Goal: Check status: Check status

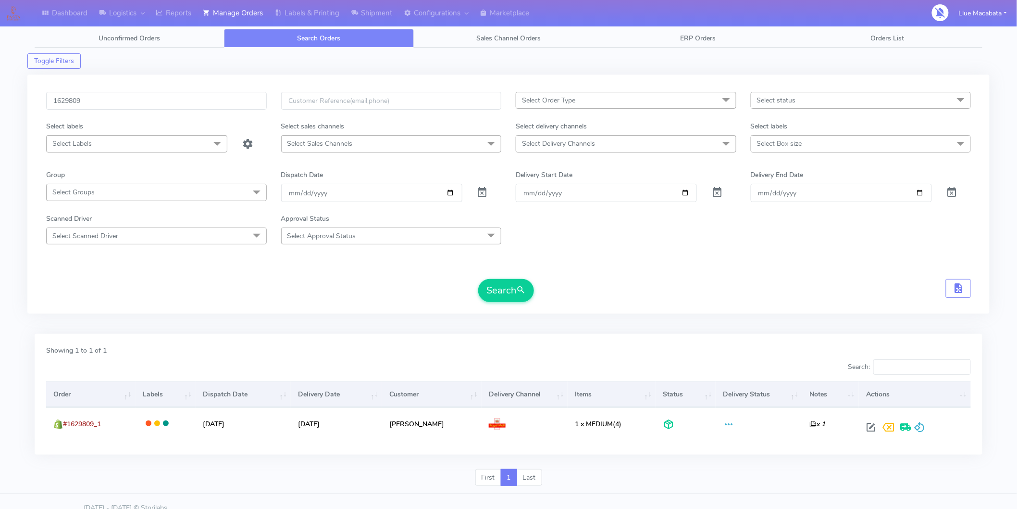
click at [96, 102] on input "1629809" at bounding box center [156, 101] width 221 height 18
type input "1629745"
drag, startPoint x: 501, startPoint y: 281, endPoint x: 496, endPoint y: 280, distance: 5.4
click at [501, 281] on button "Search" at bounding box center [506, 290] width 56 height 23
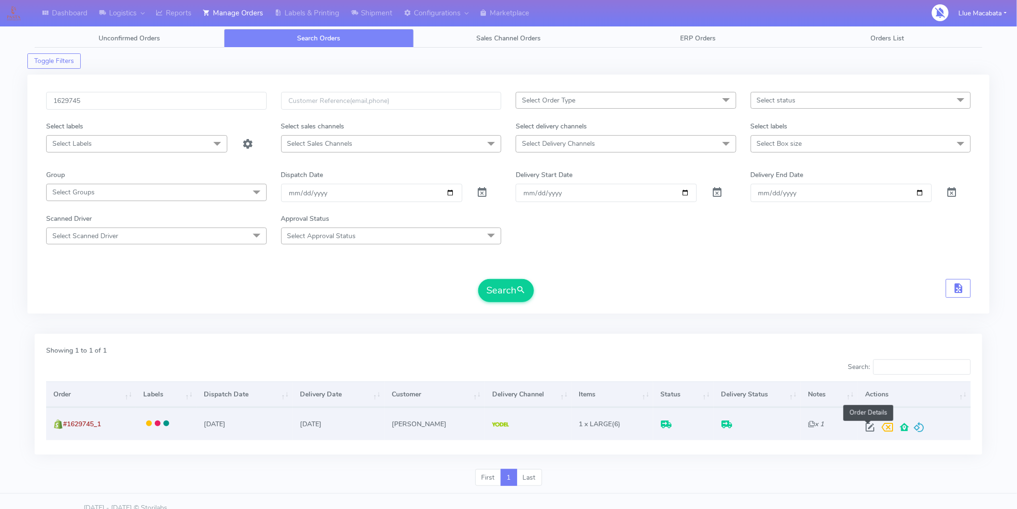
click at [865, 428] on span at bounding box center [869, 428] width 17 height 9
select select "5"
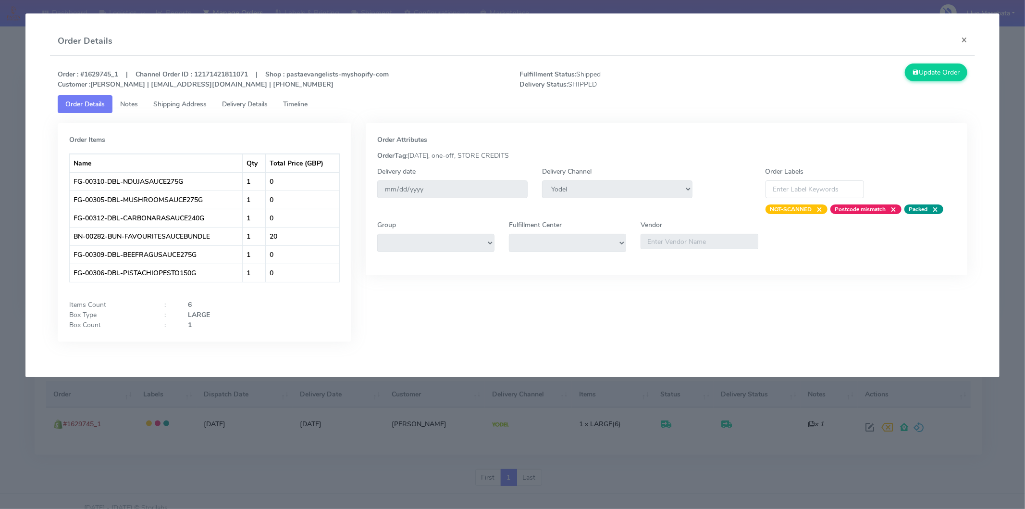
drag, startPoint x: 297, startPoint y: 104, endPoint x: 250, endPoint y: 106, distance: 46.7
click at [296, 104] on span "Timeline" at bounding box center [295, 104] width 25 height 9
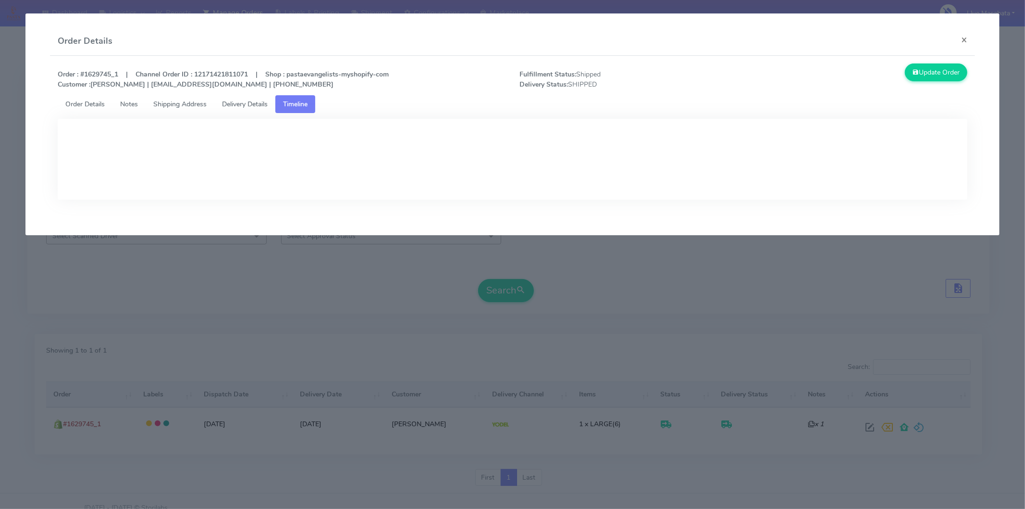
drag, startPoint x: 250, startPoint y: 106, endPoint x: 272, endPoint y: 123, distance: 28.1
click at [249, 106] on span "Delivery Details" at bounding box center [245, 104] width 46 height 9
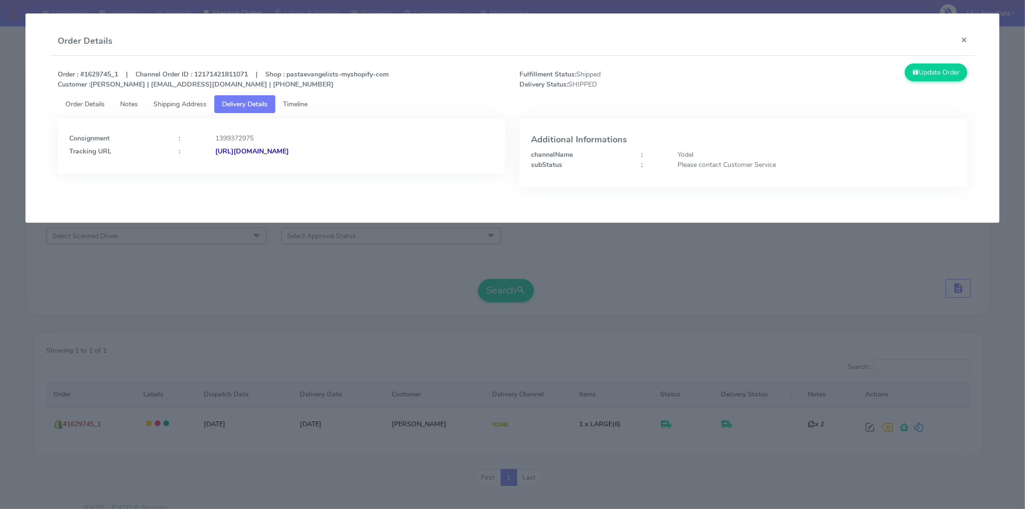
click at [289, 154] on strong "[URL][DOMAIN_NAME]" at bounding box center [252, 151] width 74 height 9
drag, startPoint x: 970, startPoint y: 38, endPoint x: 938, endPoint y: 42, distance: 32.0
click at [968, 39] on button "×" at bounding box center [965, 39] width 22 height 25
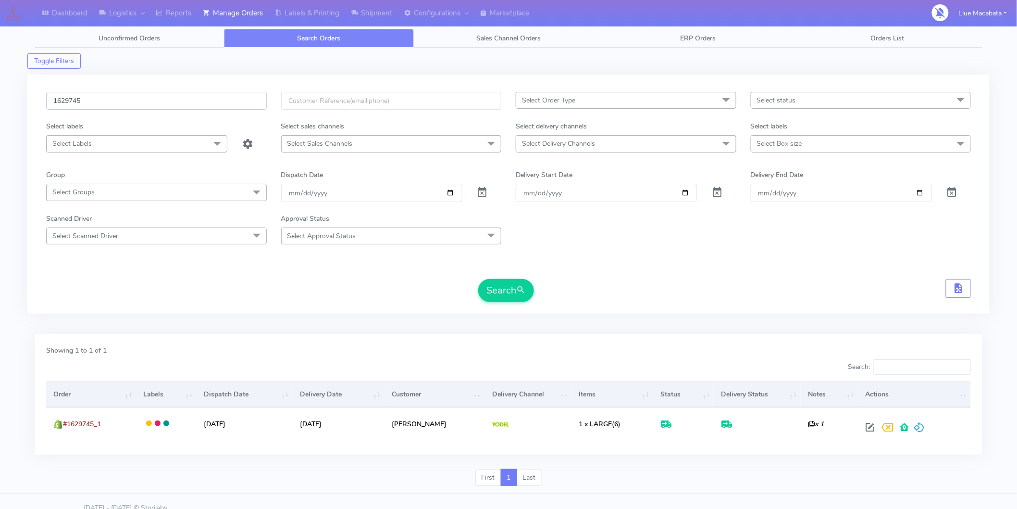
click at [95, 101] on input "1629745" at bounding box center [156, 101] width 221 height 18
paste input "6882"
type input "1626882"
click at [500, 294] on button "Search" at bounding box center [506, 290] width 56 height 23
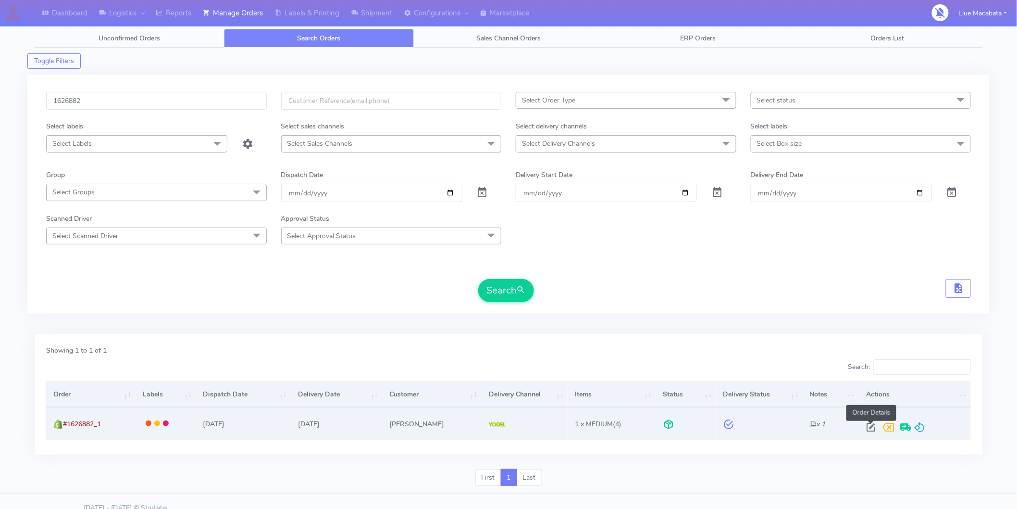
click at [872, 427] on span at bounding box center [870, 428] width 17 height 9
select select "5"
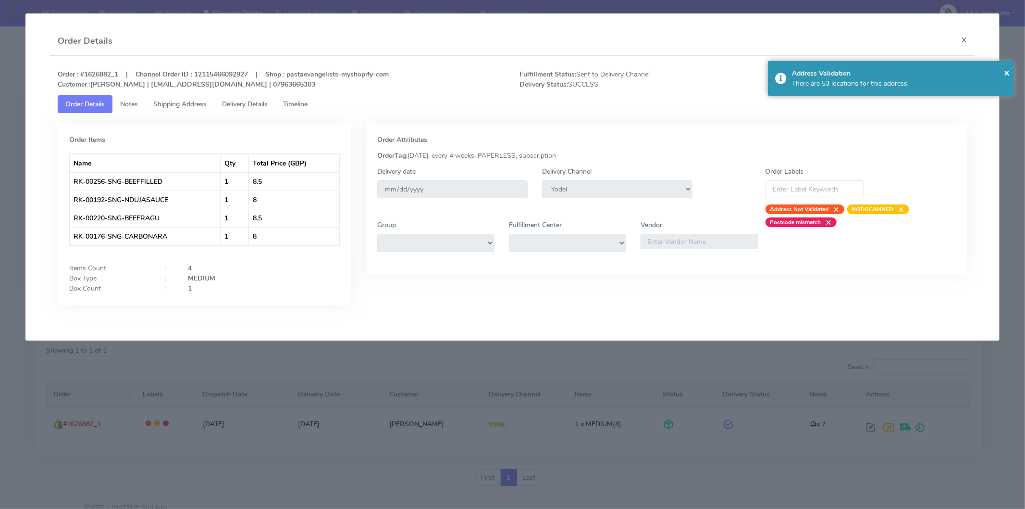
drag, startPoint x: 304, startPoint y: 102, endPoint x: 260, endPoint y: 103, distance: 43.8
click at [304, 102] on span "Timeline" at bounding box center [295, 104] width 25 height 9
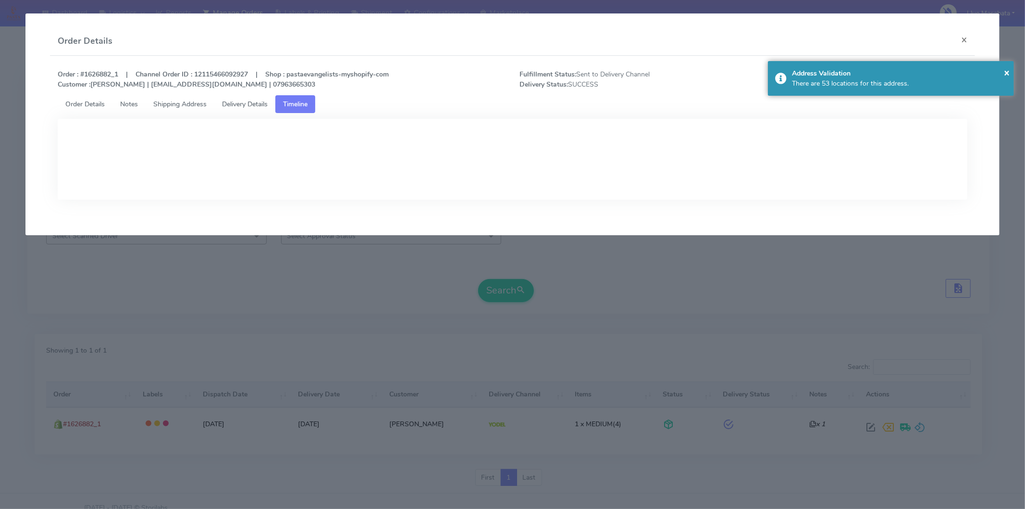
click at [255, 103] on span "Delivery Details" at bounding box center [245, 104] width 46 height 9
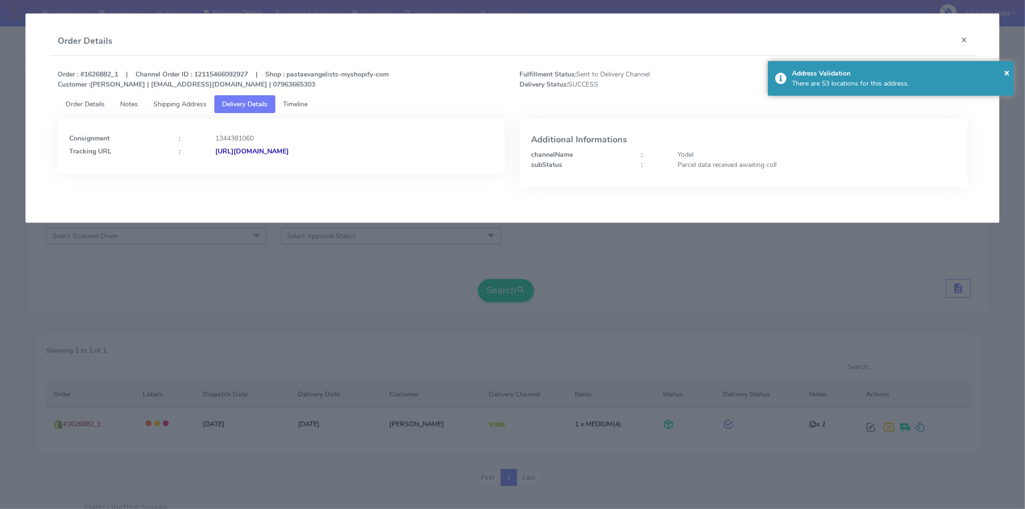
click at [289, 151] on strong "[URL][DOMAIN_NAME]" at bounding box center [252, 151] width 74 height 9
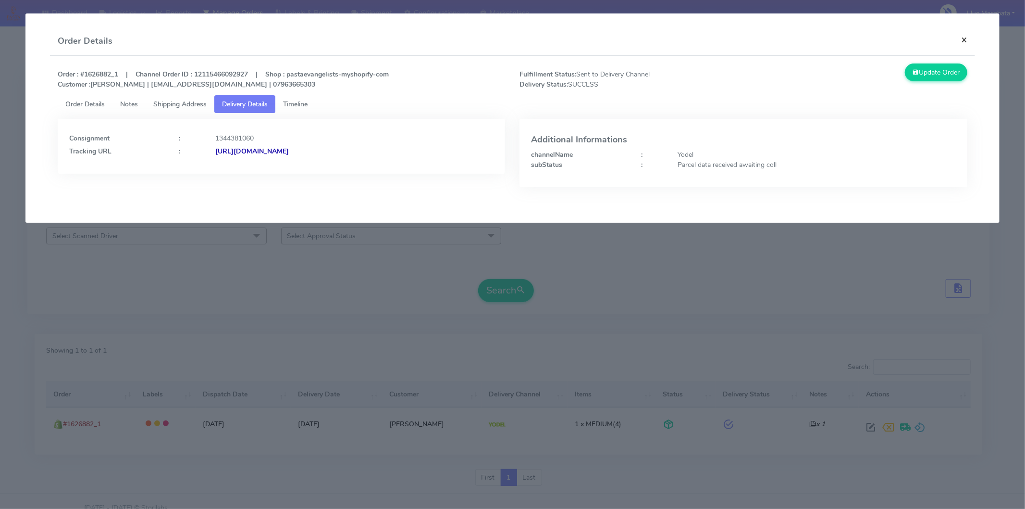
click at [963, 42] on button "×" at bounding box center [965, 39] width 22 height 25
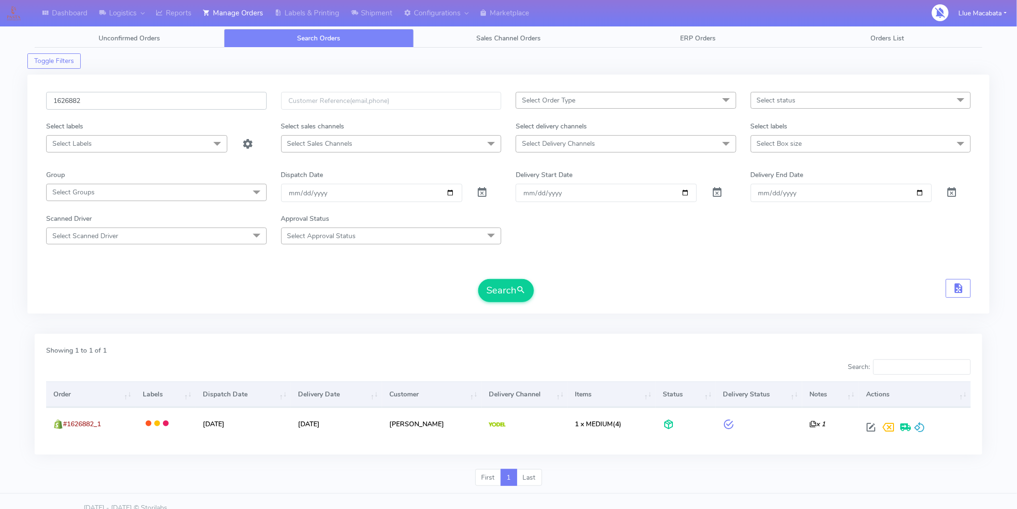
click at [124, 107] on input "1626882" at bounding box center [156, 101] width 221 height 18
click at [123, 104] on input "1626882" at bounding box center [156, 101] width 221 height 18
paste input "1629374"
click at [125, 104] on input "16268821629374" at bounding box center [156, 101] width 221 height 18
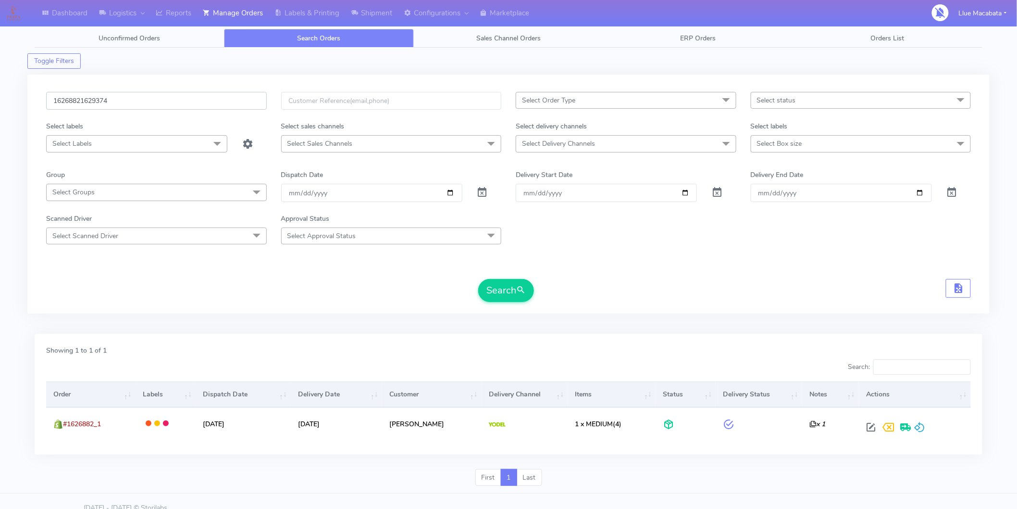
paste input "text"
type input "1629374"
click at [520, 295] on span "submit" at bounding box center [521, 290] width 10 height 13
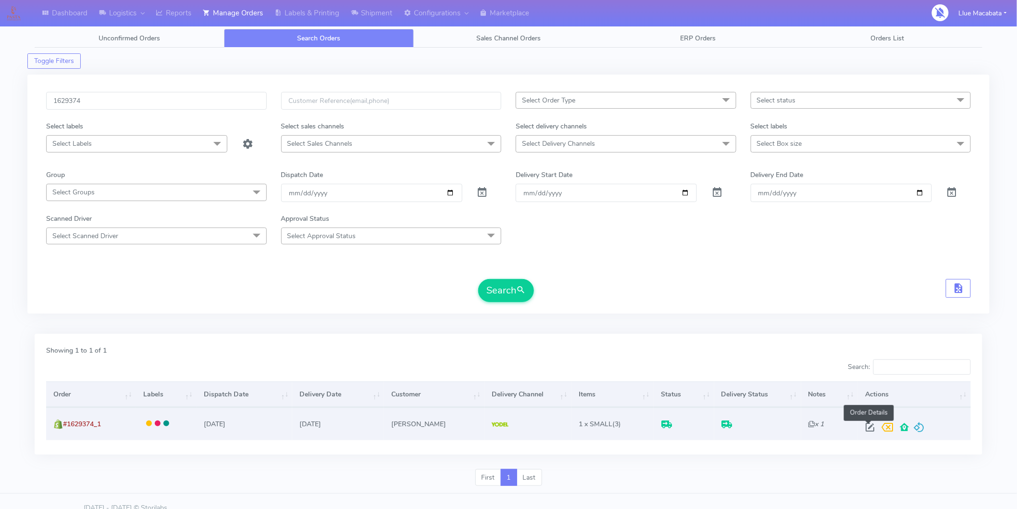
click at [873, 426] on span at bounding box center [870, 428] width 17 height 9
select select "5"
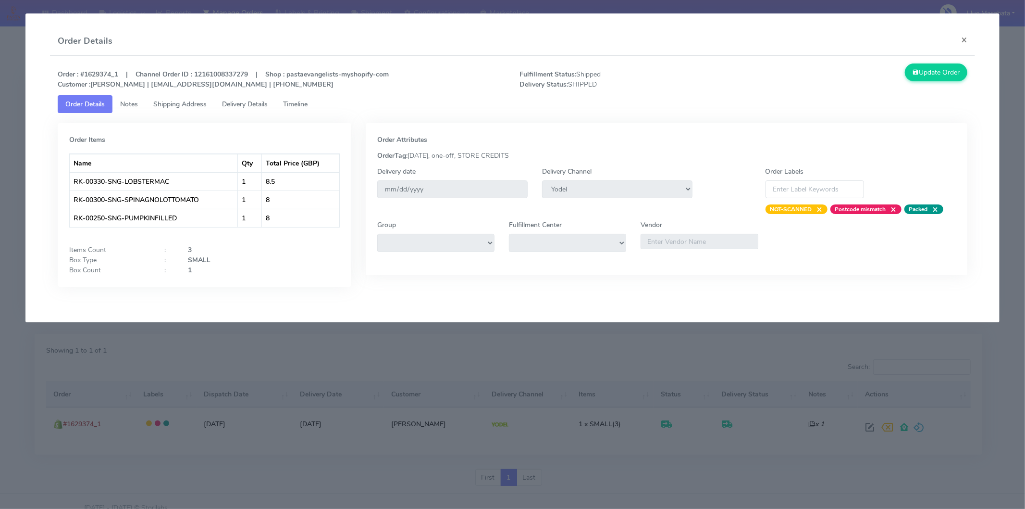
click at [262, 101] on span "Delivery Details" at bounding box center [245, 104] width 46 height 9
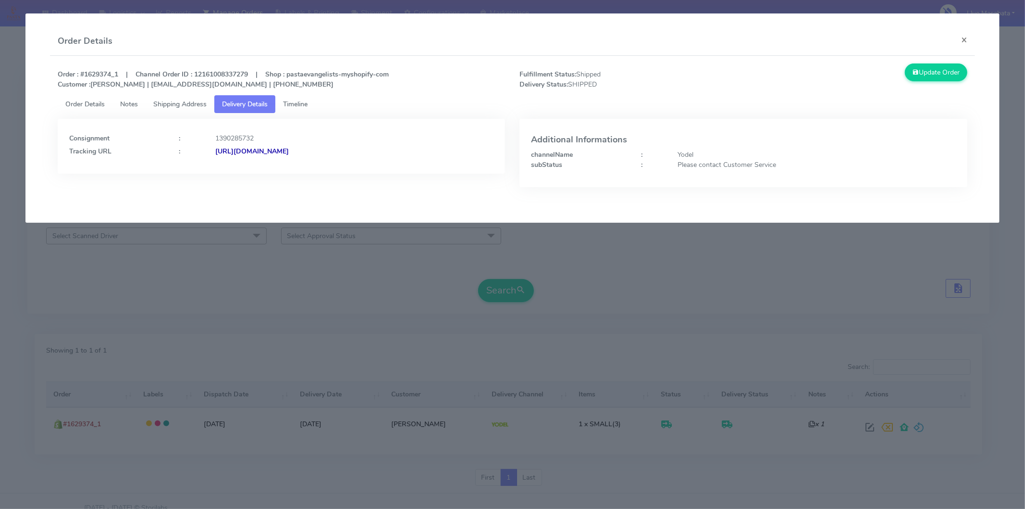
click at [317, 156] on div "Consignment : 1390285732 Tracking URL : [URL][DOMAIN_NAME]" at bounding box center [282, 146] width 448 height 55
click at [289, 152] on strong "[URL][DOMAIN_NAME]" at bounding box center [252, 151] width 74 height 9
